Goal: Navigation & Orientation: Understand site structure

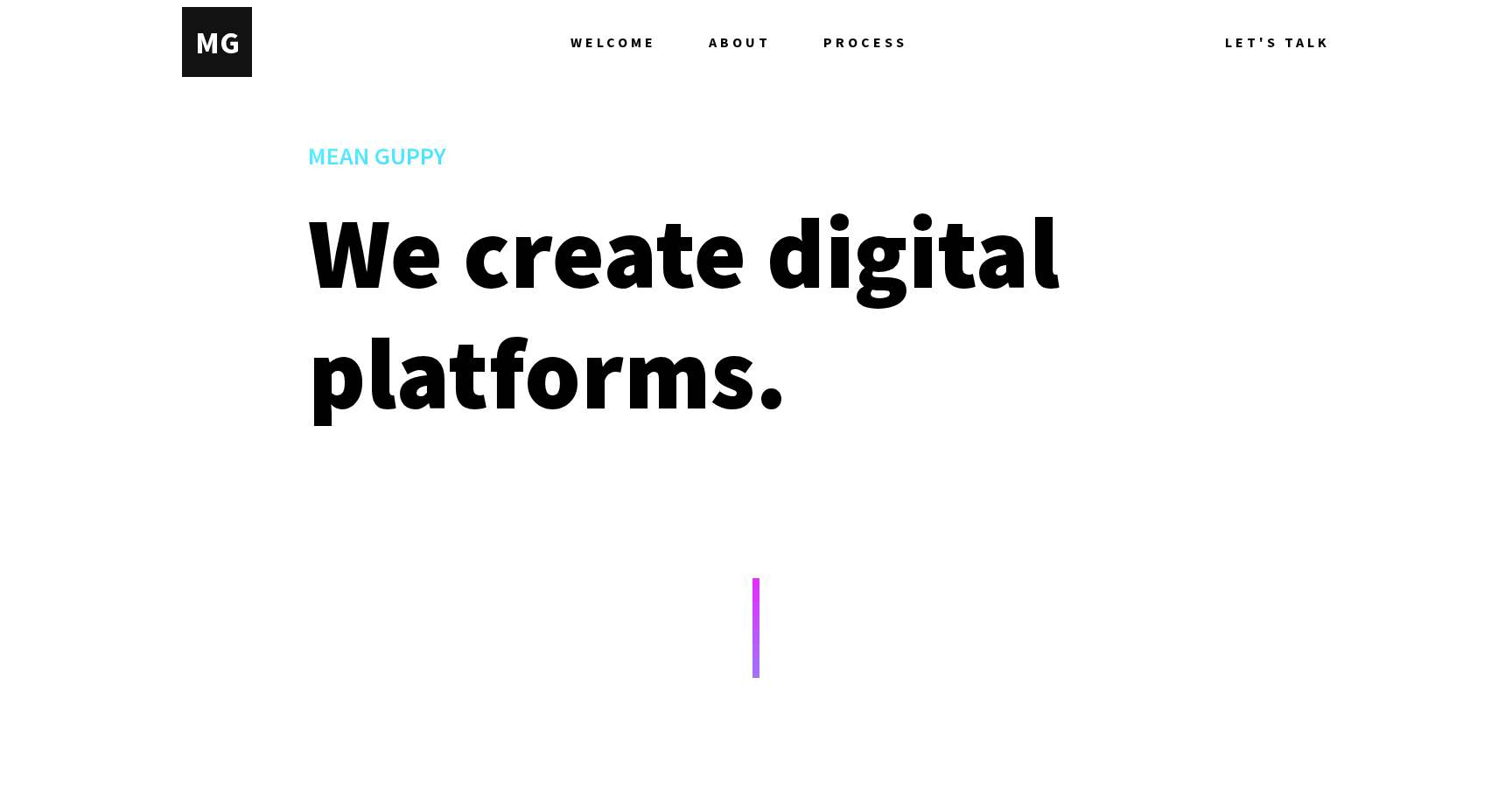
click at [741, 44] on span "ABOUT" at bounding box center [740, 42] width 62 height 70
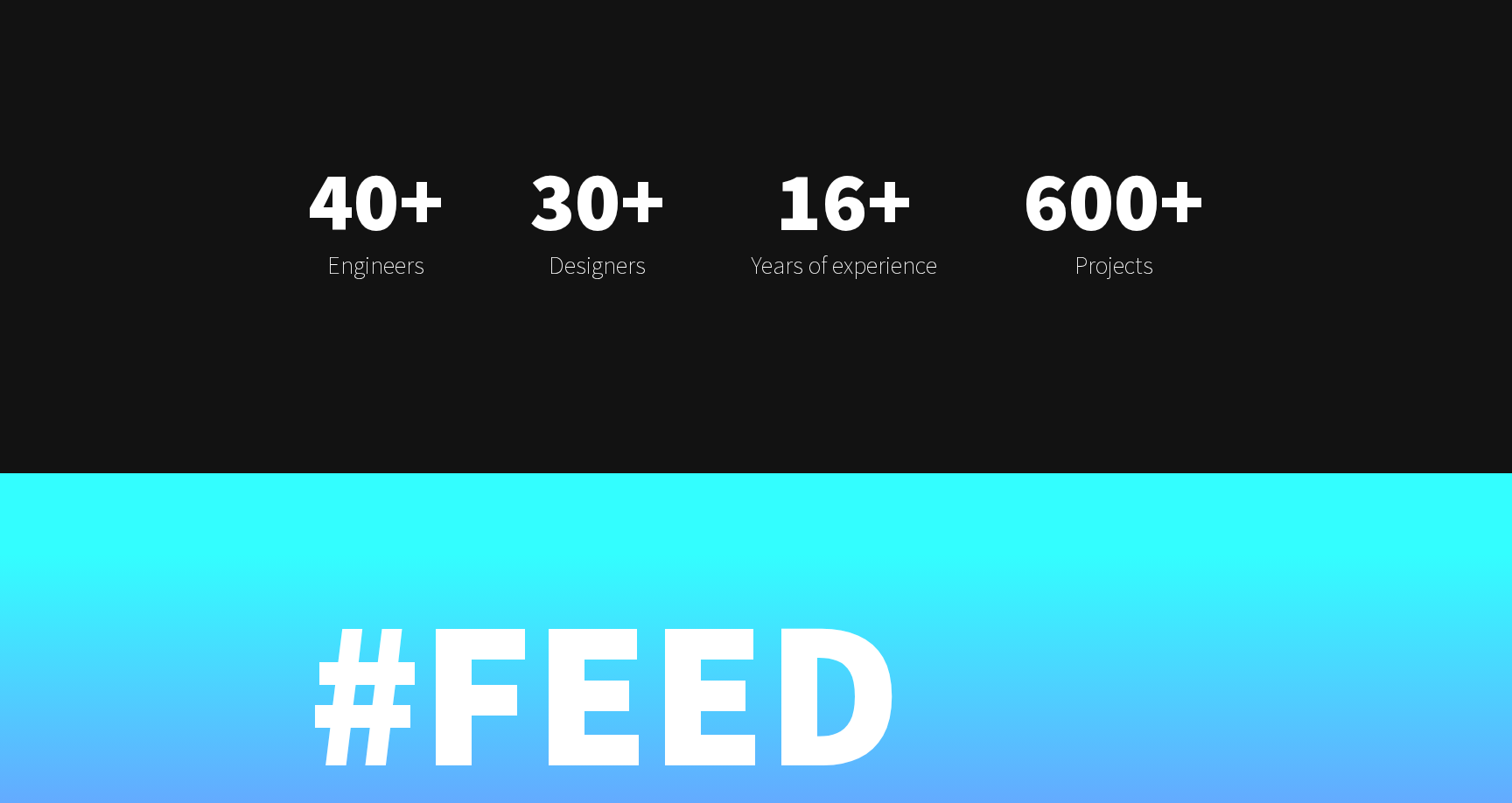
scroll to position [11756, 0]
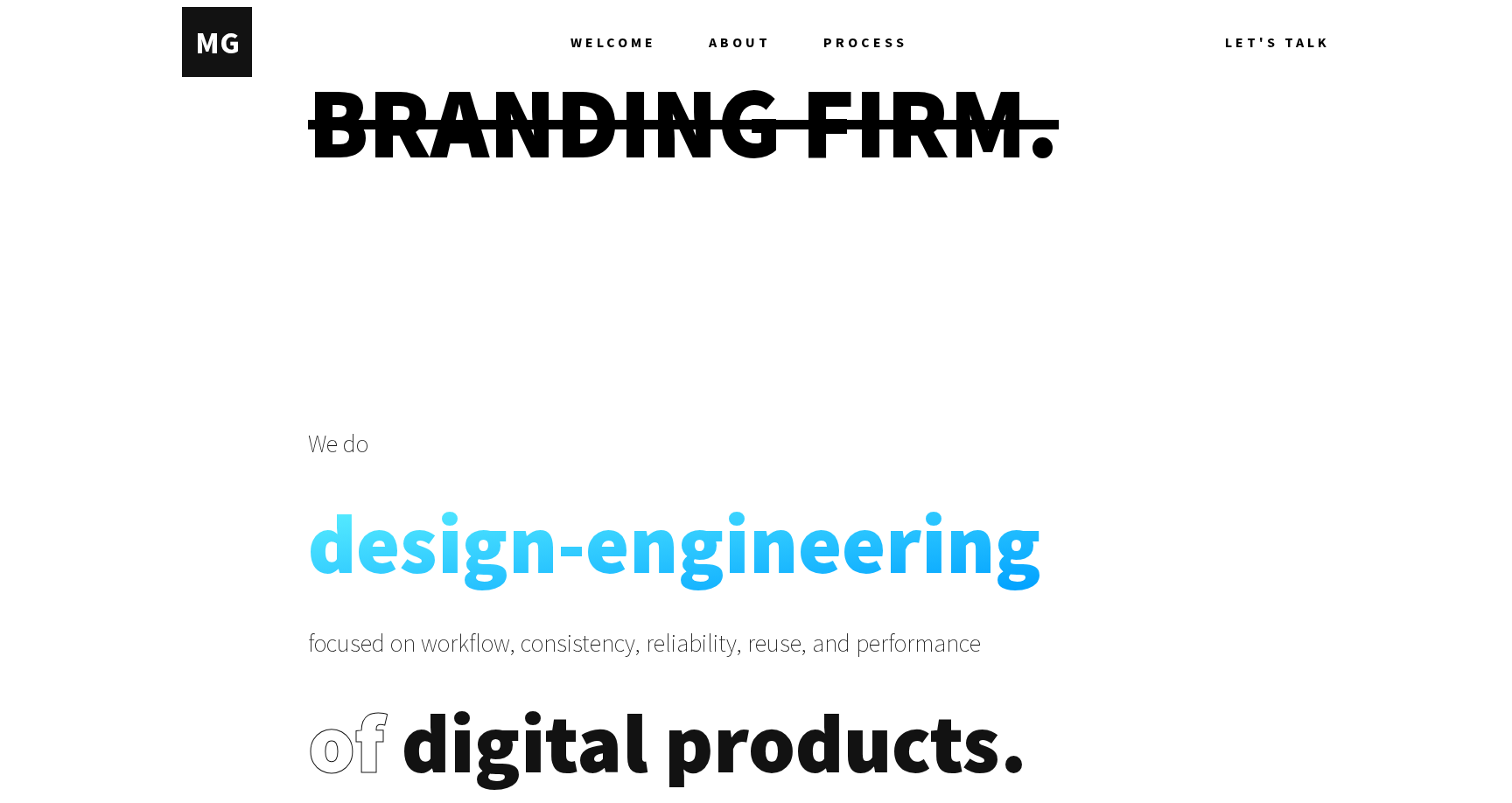
click at [743, 33] on span "ABOUT" at bounding box center [740, 42] width 62 height 70
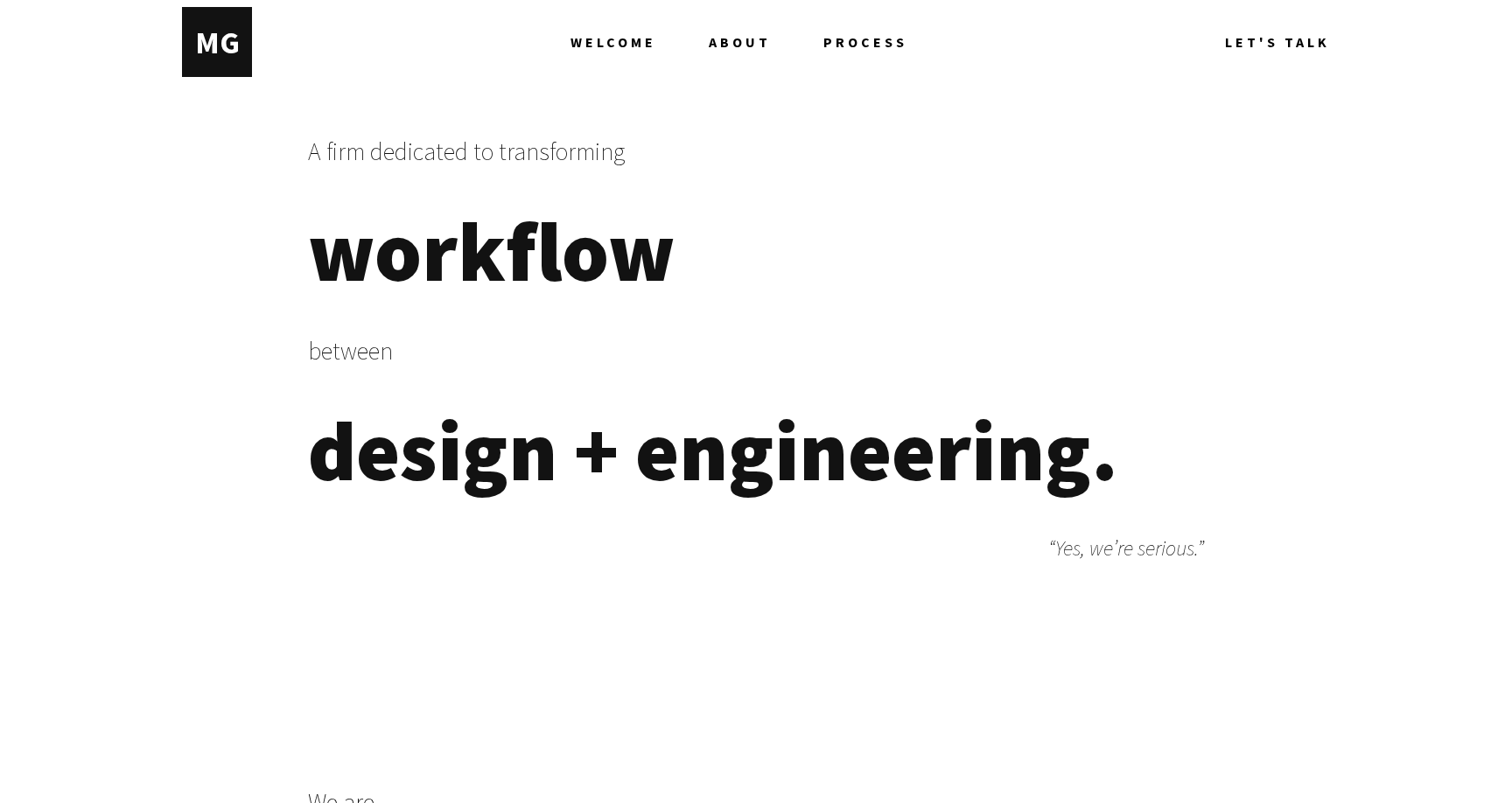
scroll to position [678, 0]
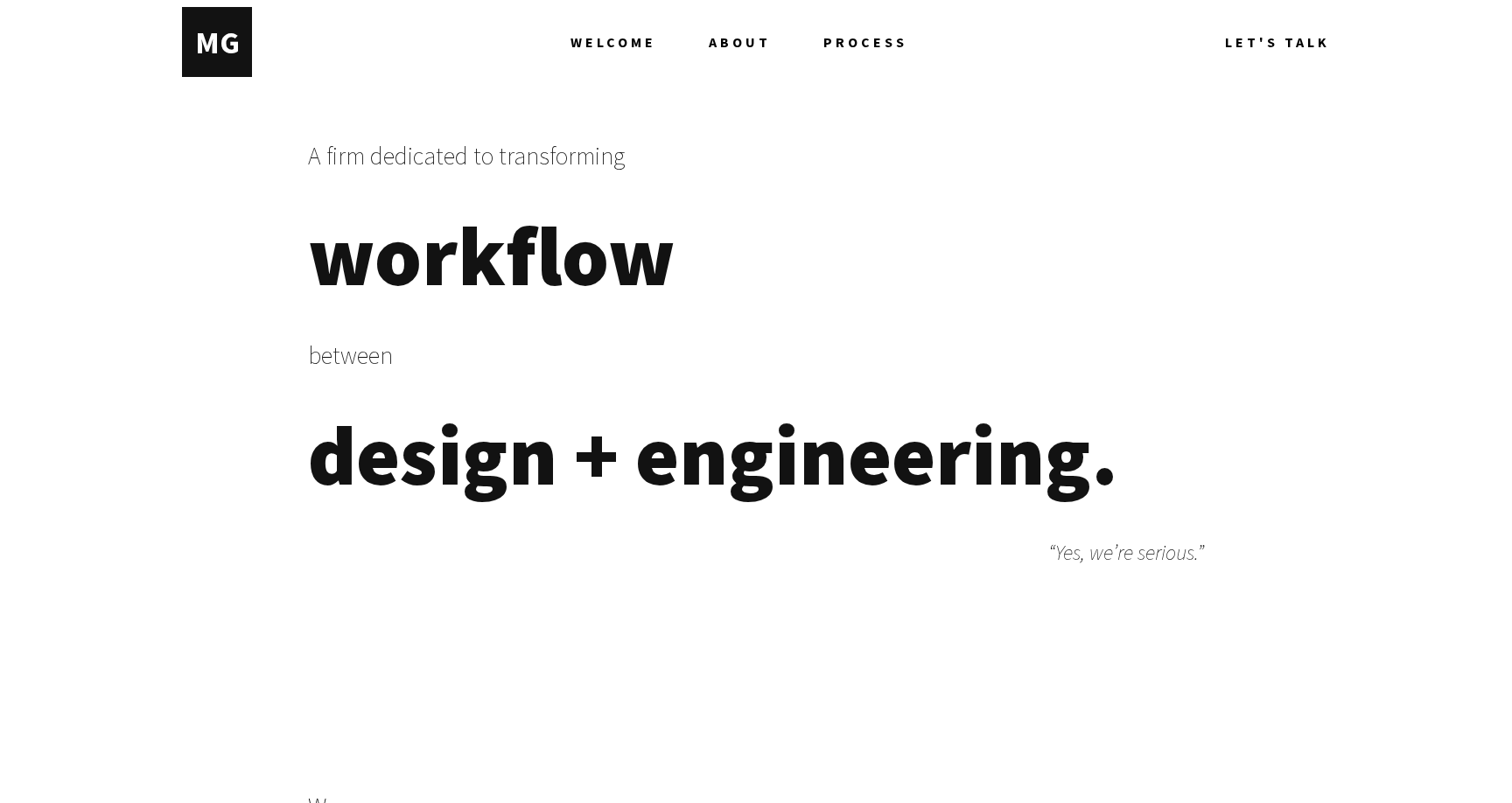
click at [495, 273] on span "workflow" at bounding box center [492, 255] width 368 height 105
click at [499, 158] on p "A firm dedicated to transforming" at bounding box center [756, 173] width 896 height 67
click at [757, 279] on h2 "workflow" at bounding box center [756, 273] width 896 height 133
click at [345, 350] on p "between" at bounding box center [756, 372] width 896 height 67
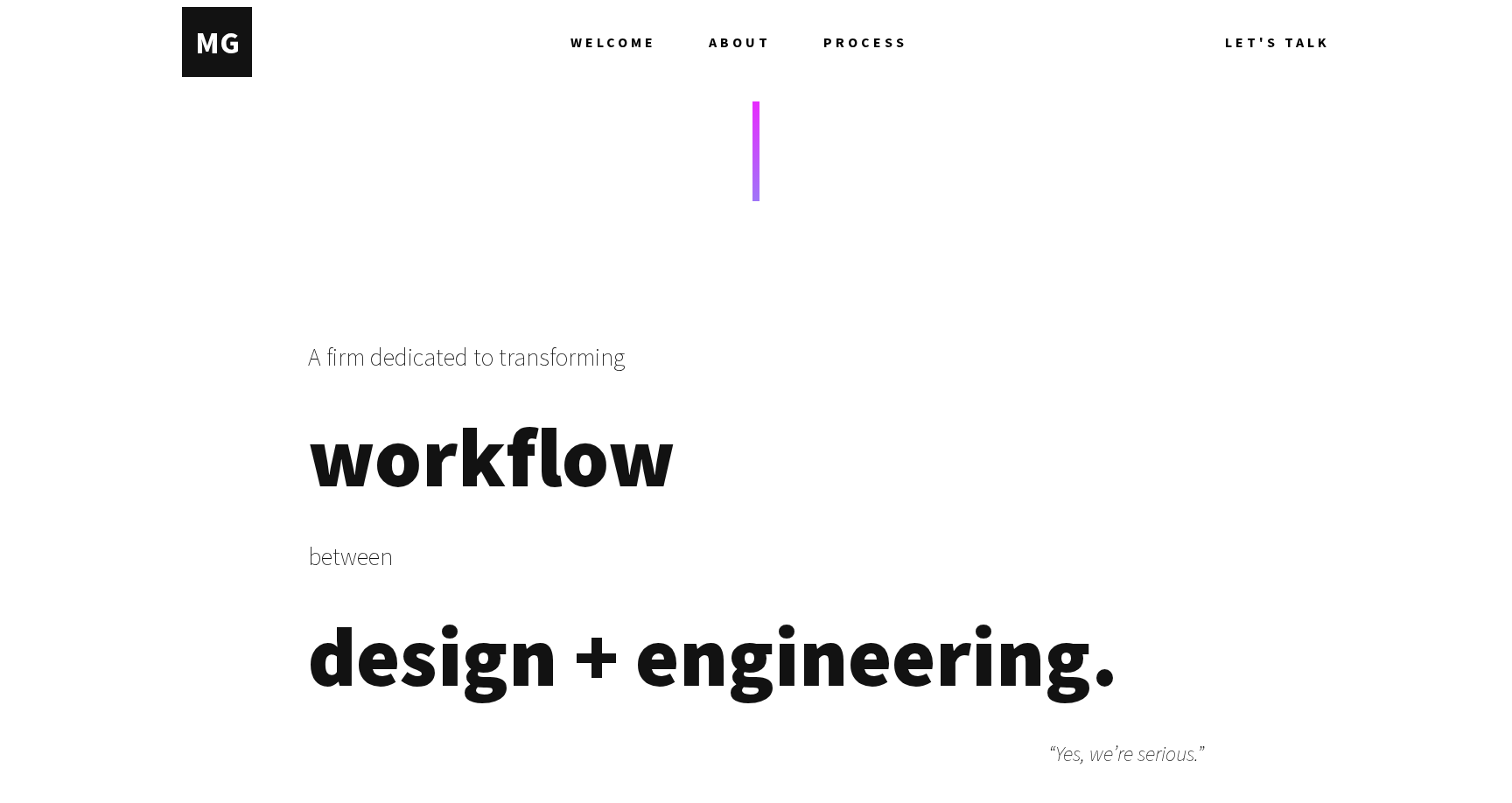
scroll to position [0, 0]
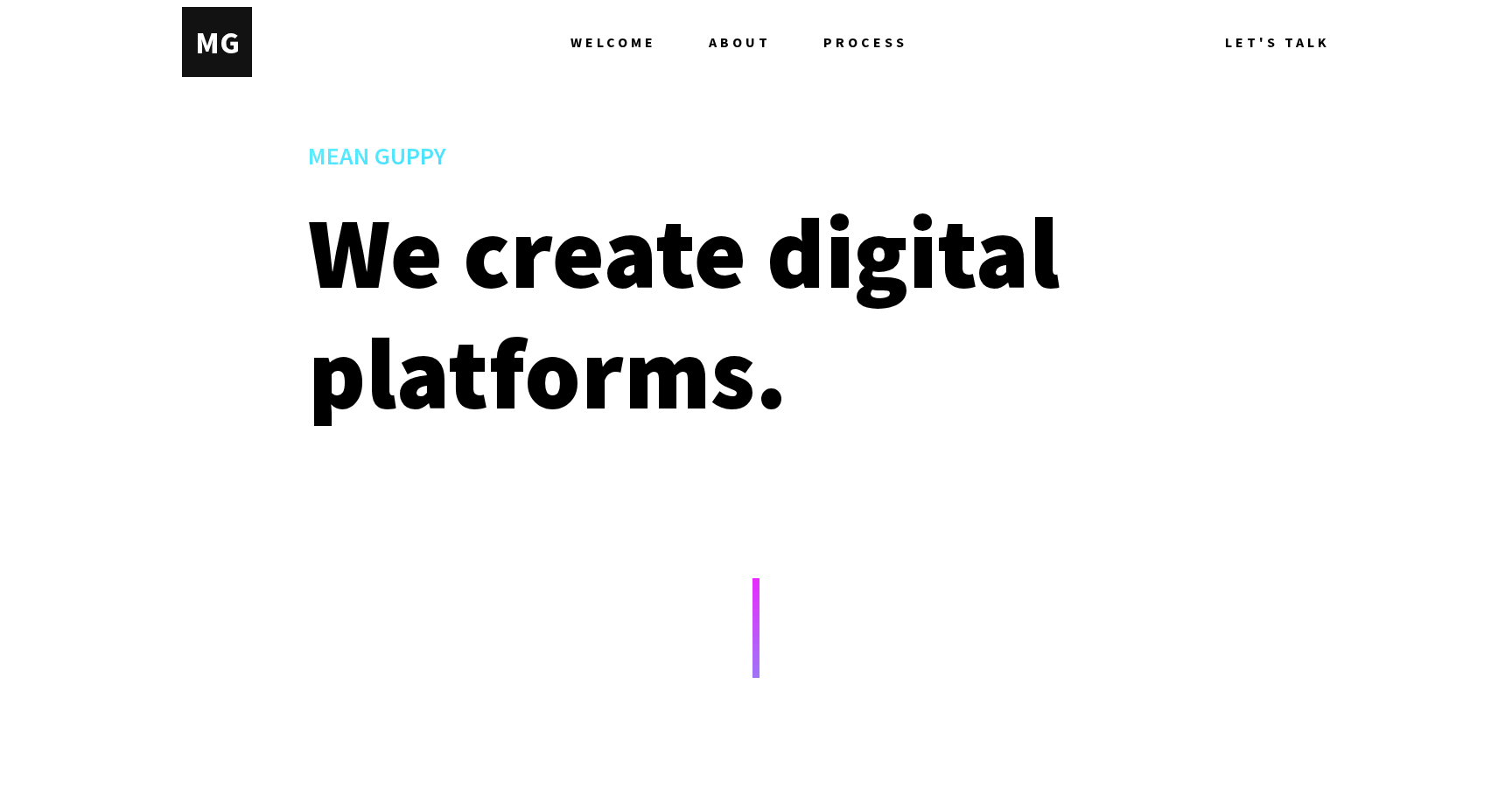
click at [226, 74] on div "M EAN G UPPY" at bounding box center [217, 42] width 70 height 70
click at [234, 51] on div "M EAN G UPPY" at bounding box center [216, 43] width 43 height 40
click at [631, 40] on span "WELCOME" at bounding box center [613, 42] width 85 height 70
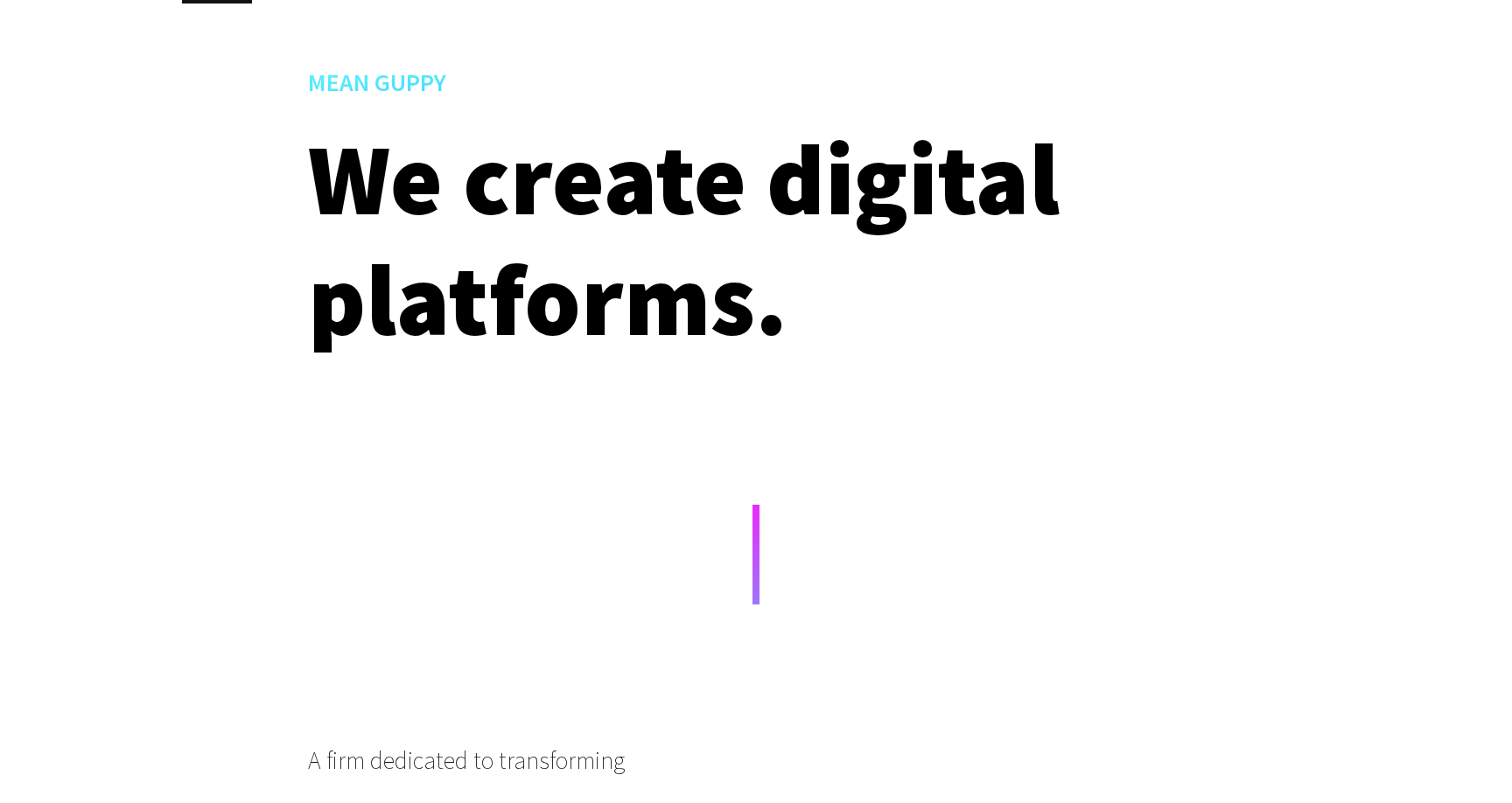
scroll to position [83, 0]
